Goal: Submit feedback/report problem

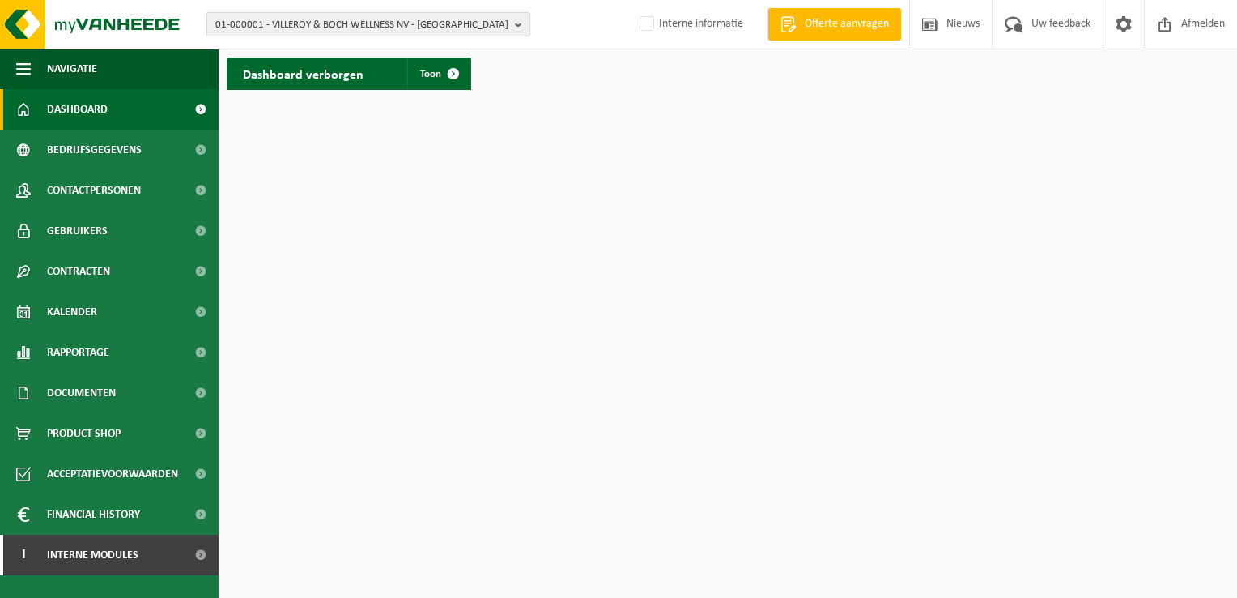
click at [592, 251] on html "01-000001 - VILLEROY & BOCH WELLNESS [GEOGRAPHIC_DATA] - ROESELARE 01-000001 - …" at bounding box center [618, 299] width 1237 height 598
click at [605, 283] on html "01-000001 - VILLEROY & BOCH WELLNESS [GEOGRAPHIC_DATA] - ROESELARE 01-000001 - …" at bounding box center [618, 299] width 1237 height 598
click at [583, 199] on html "01-000001 - VILLEROY & BOCH WELLNESS [GEOGRAPHIC_DATA] - ROESELARE 01-000001 - …" at bounding box center [618, 299] width 1237 height 598
click at [619, 216] on html "01-000001 - VILLEROY & BOCH WELLNESS [GEOGRAPHIC_DATA] - ROESELARE 01-000001 - …" at bounding box center [618, 299] width 1237 height 598
click at [447, 322] on html "01-000001 - VILLEROY & BOCH WELLNESS NV - ROESELARE 01-000001 - VILLEROY & BOCH…" at bounding box center [618, 299] width 1237 height 598
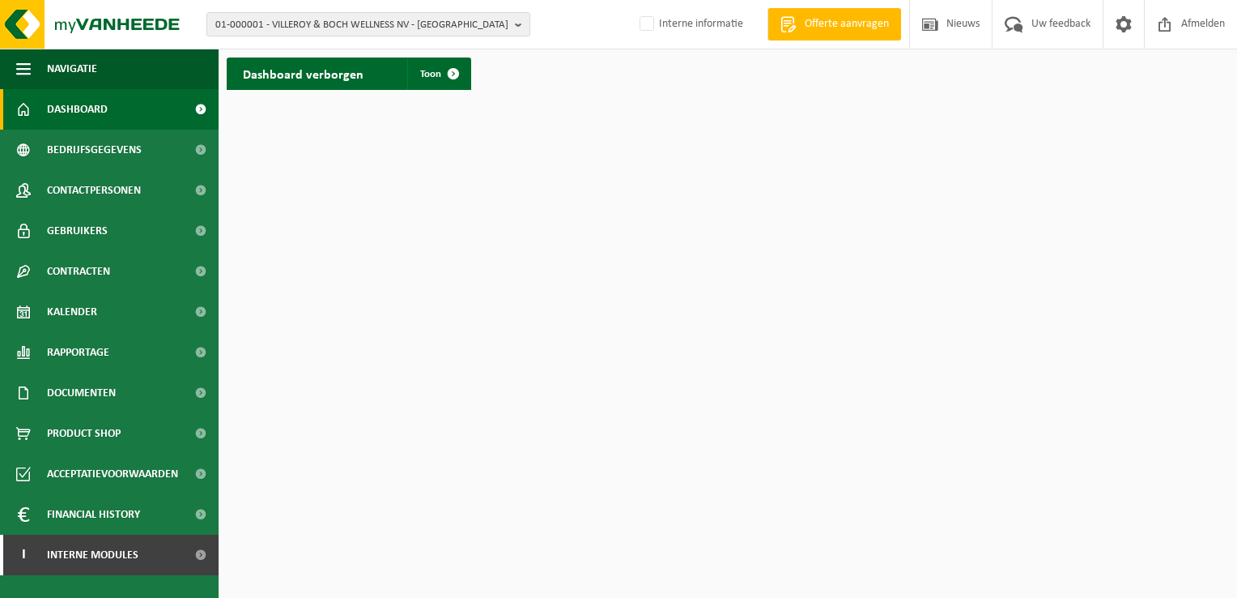
click at [756, 202] on html "01-000001 - VILLEROY & BOCH WELLNESS NV - ROESELARE 01-000001 - VILLEROY & BOCH…" at bounding box center [618, 299] width 1237 height 598
click at [1054, 18] on span "Uw feedback" at bounding box center [1061, 24] width 67 height 48
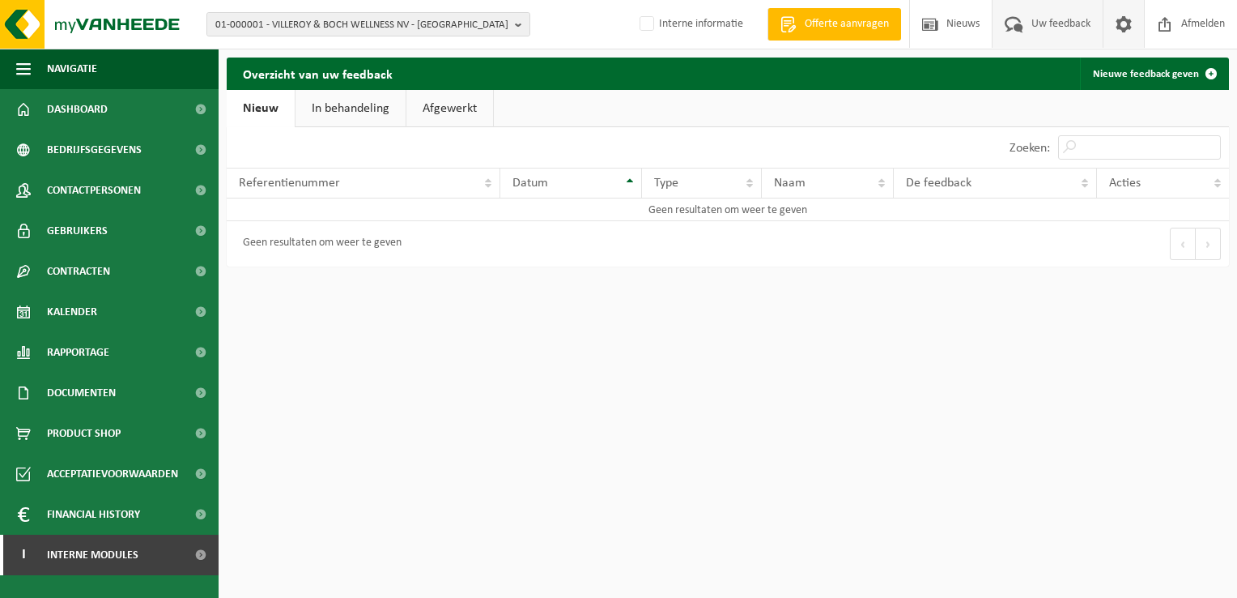
click at [1127, 29] on span at bounding box center [1124, 24] width 24 height 48
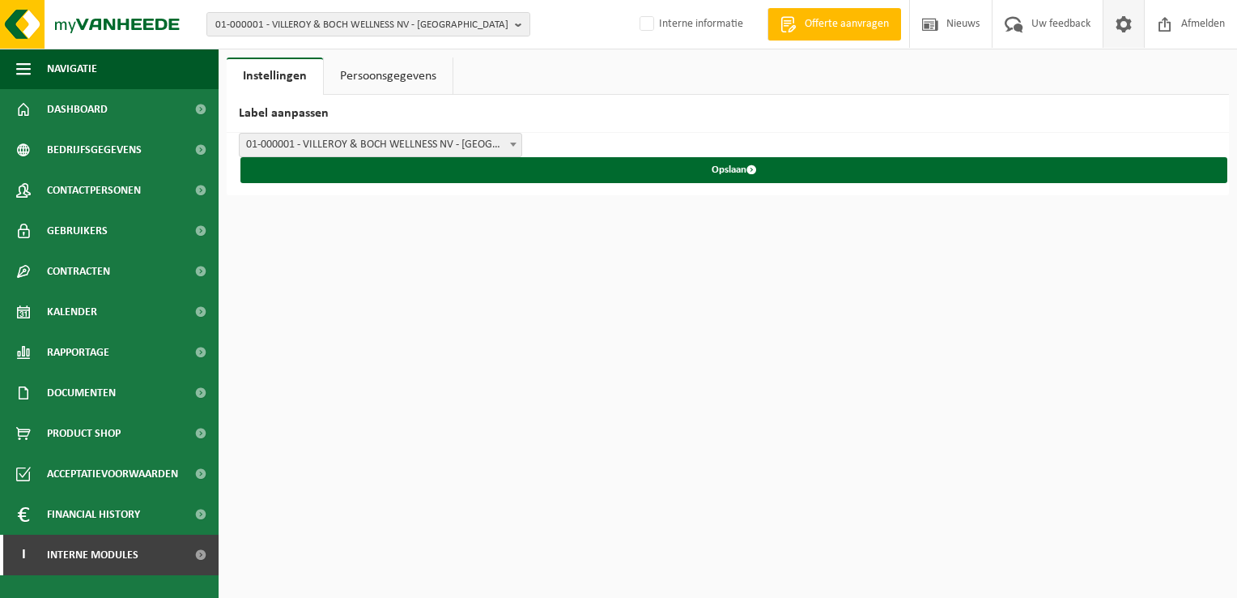
click at [413, 59] on link "Persoonsgegevens" at bounding box center [388, 75] width 129 height 37
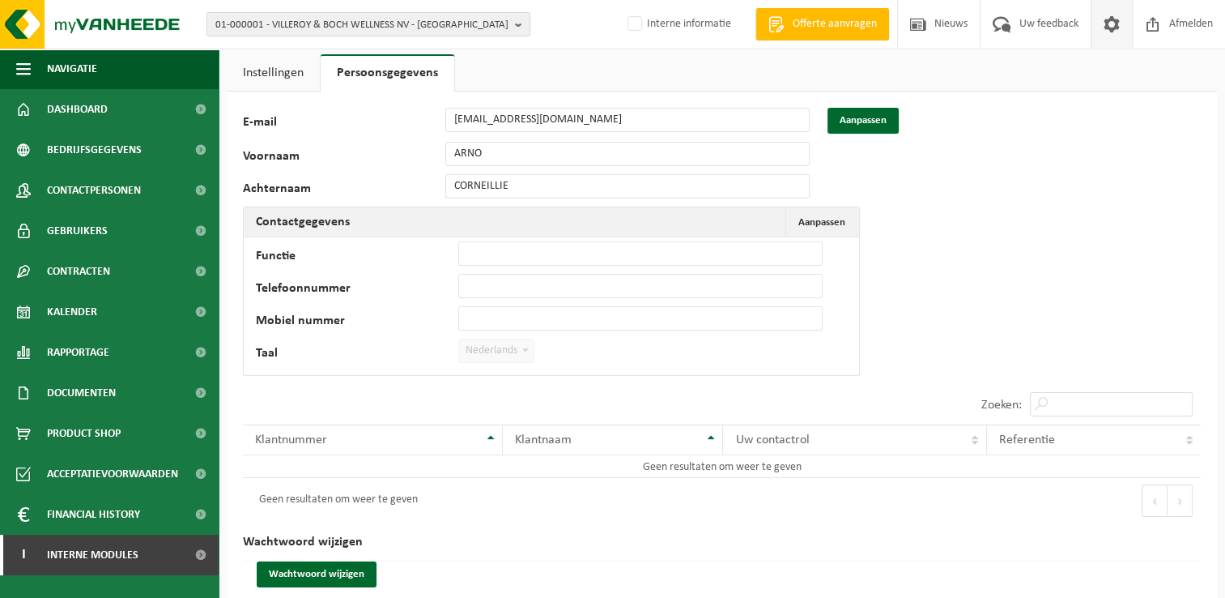
scroll to position [26, 0]
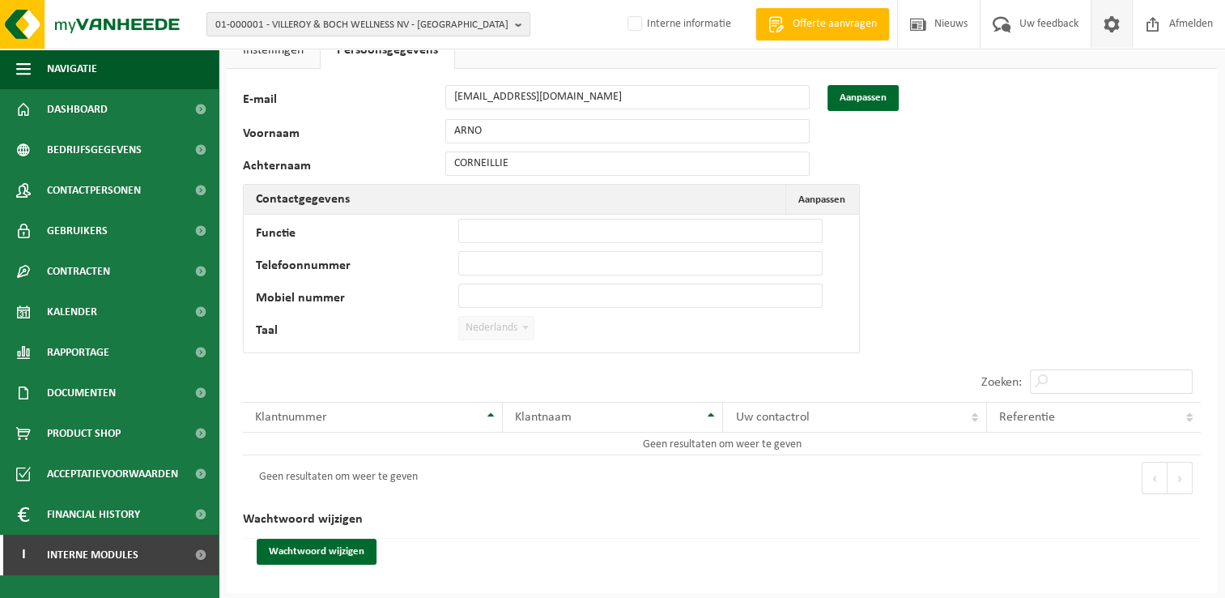
click at [269, 65] on link "Instellingen" at bounding box center [273, 50] width 93 height 37
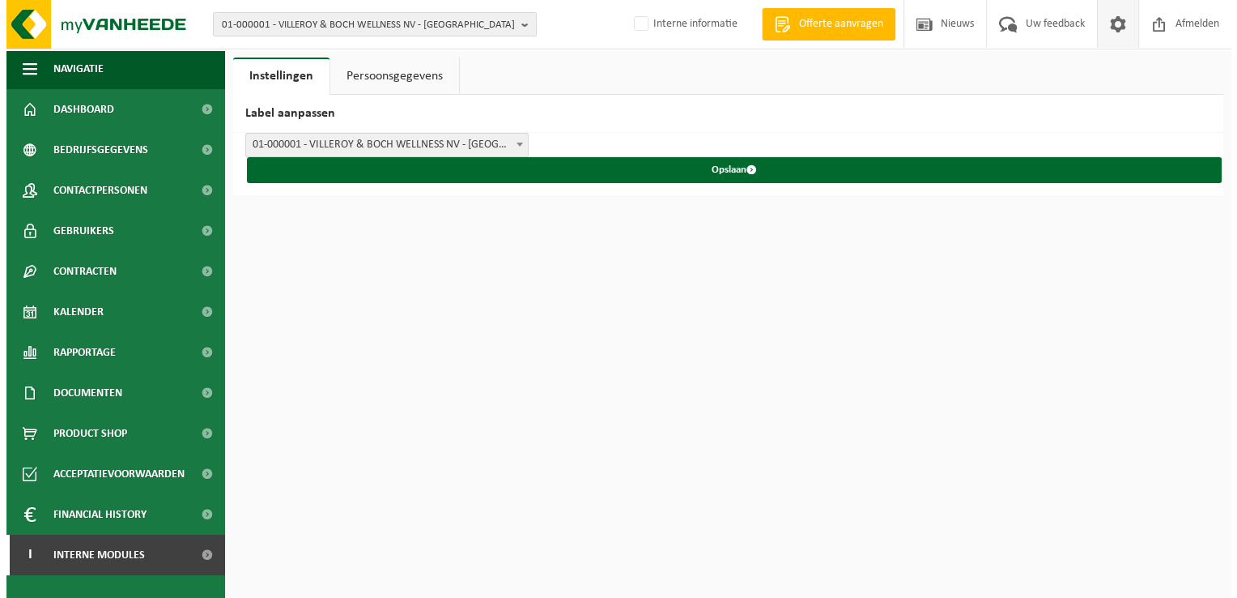
scroll to position [0, 0]
